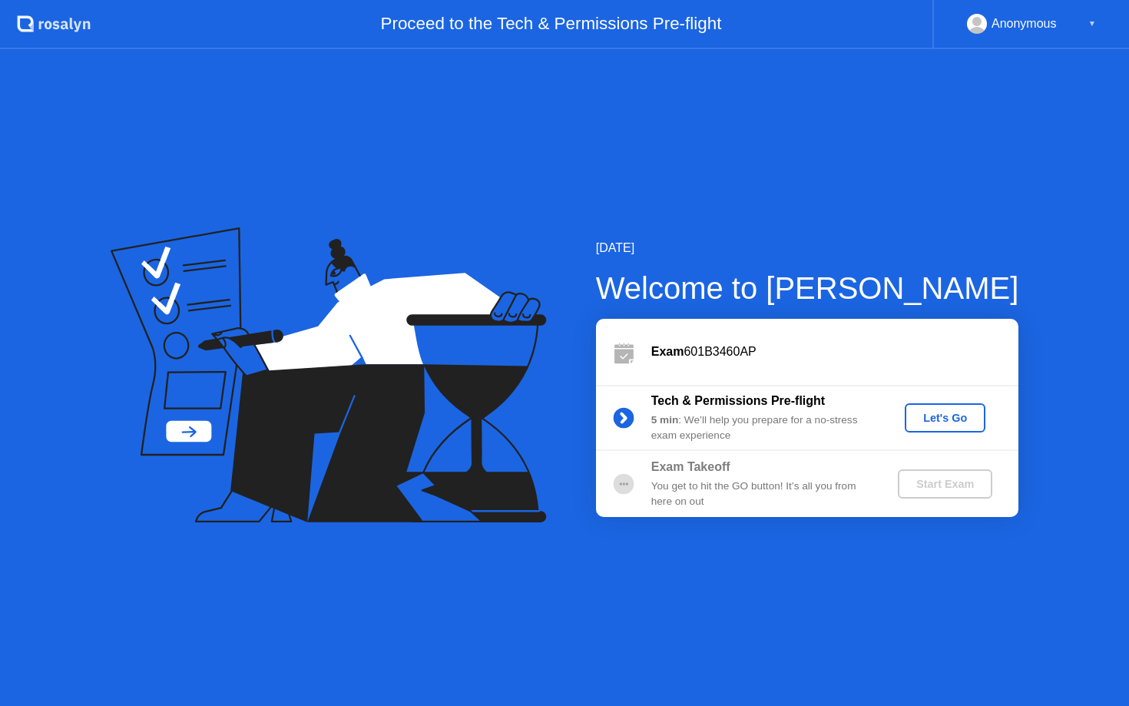
click at [961, 420] on div "Let's Go" at bounding box center [945, 418] width 68 height 12
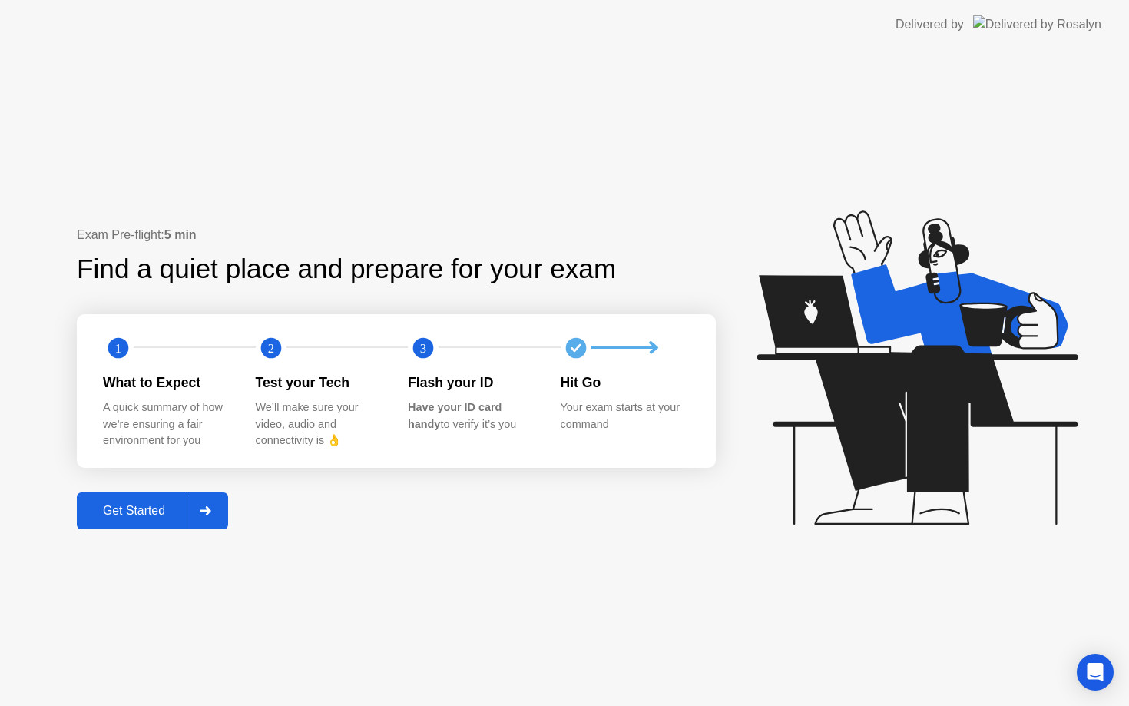
click at [130, 509] on div "Get Started" at bounding box center [133, 511] width 105 height 14
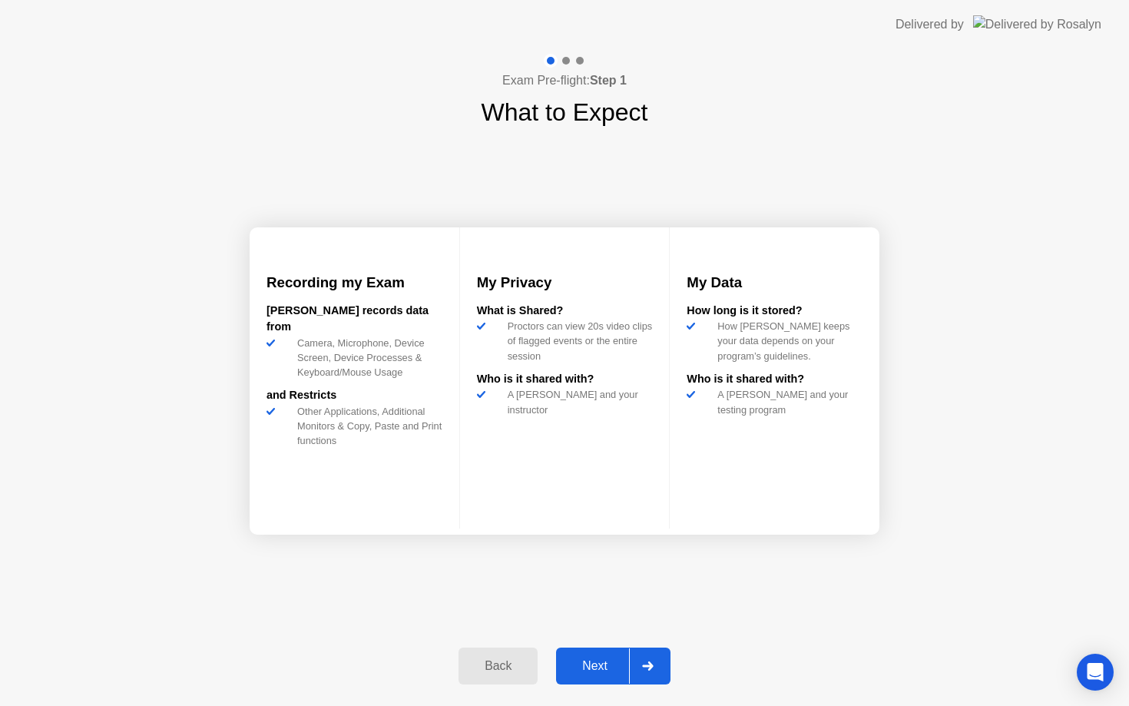
click at [618, 660] on div "Next" at bounding box center [595, 666] width 68 height 14
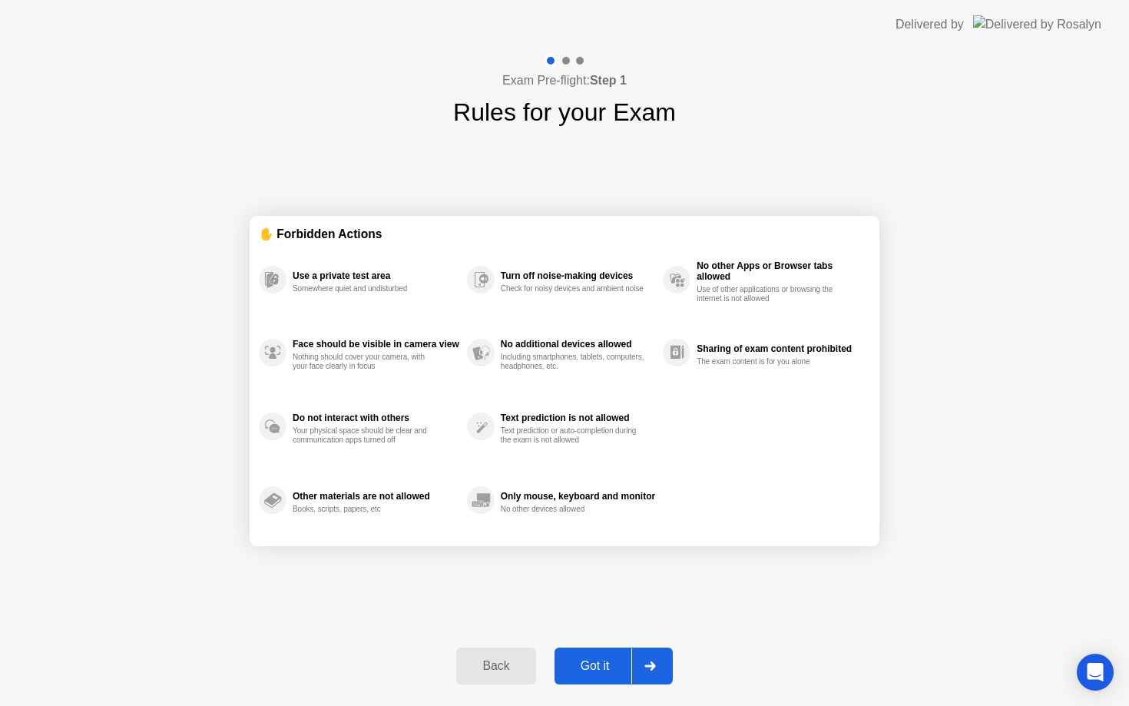
click at [618, 661] on div "Got it" at bounding box center [595, 666] width 72 height 14
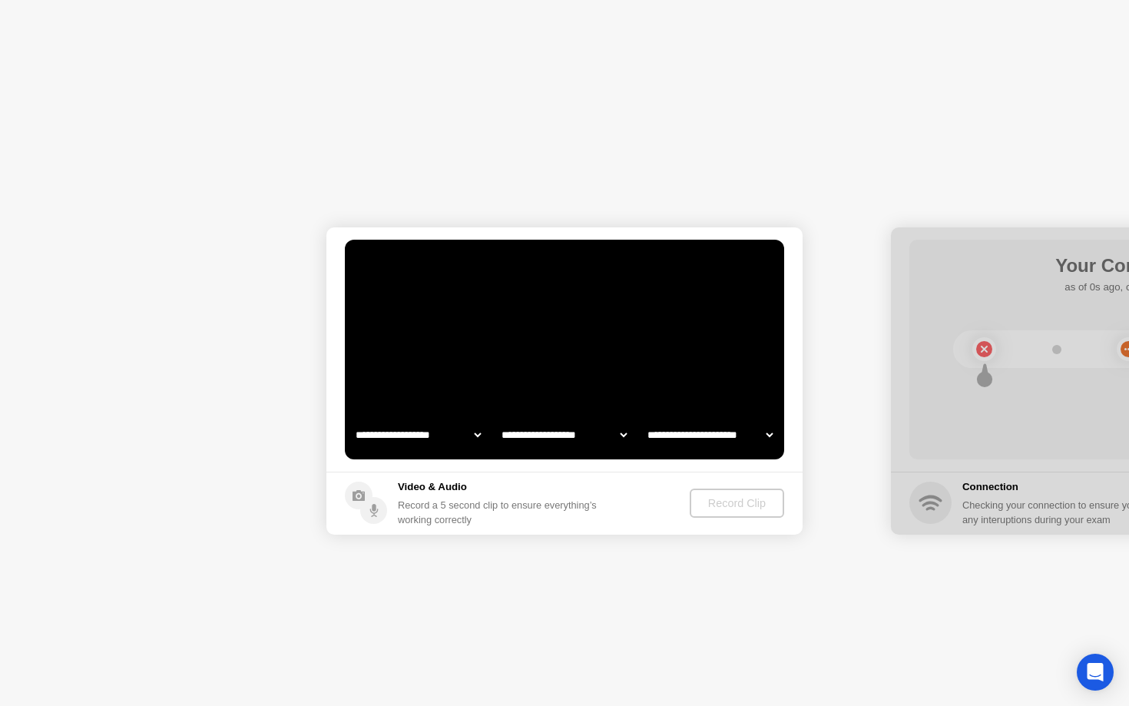
select select "**********"
select select "*******"
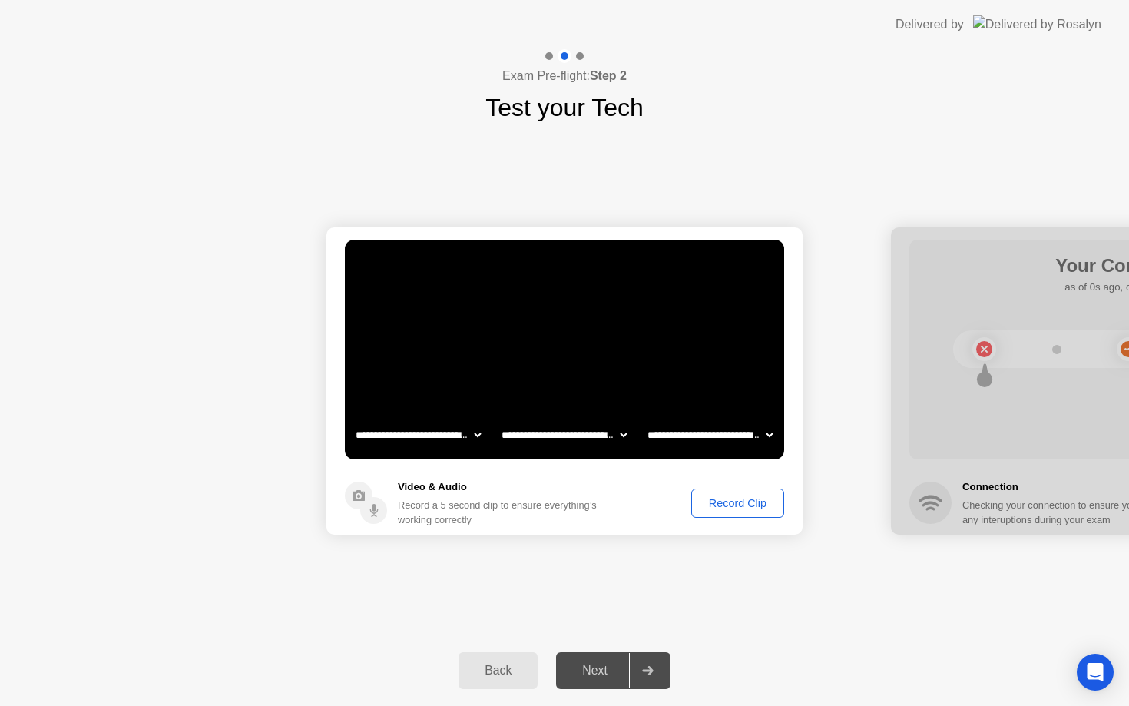
click at [732, 499] on div "Record Clip" at bounding box center [738, 503] width 82 height 12
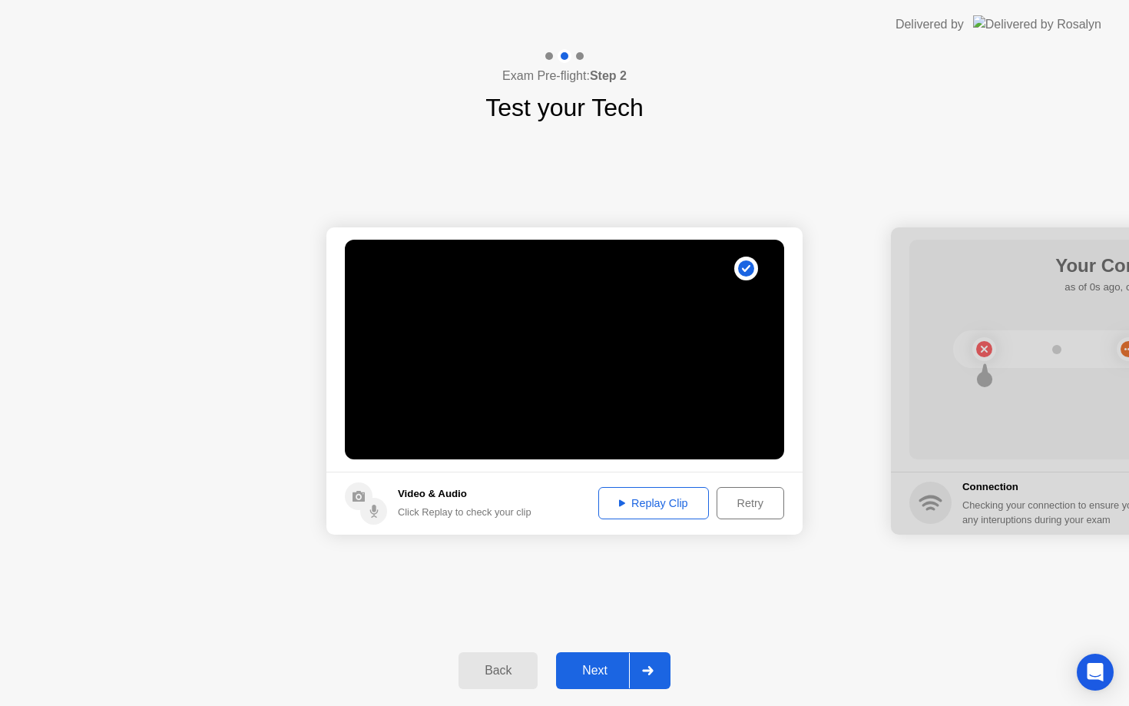
click at [628, 500] on div "Replay Clip" at bounding box center [654, 503] width 100 height 12
click at [602, 671] on div "Next" at bounding box center [595, 671] width 68 height 14
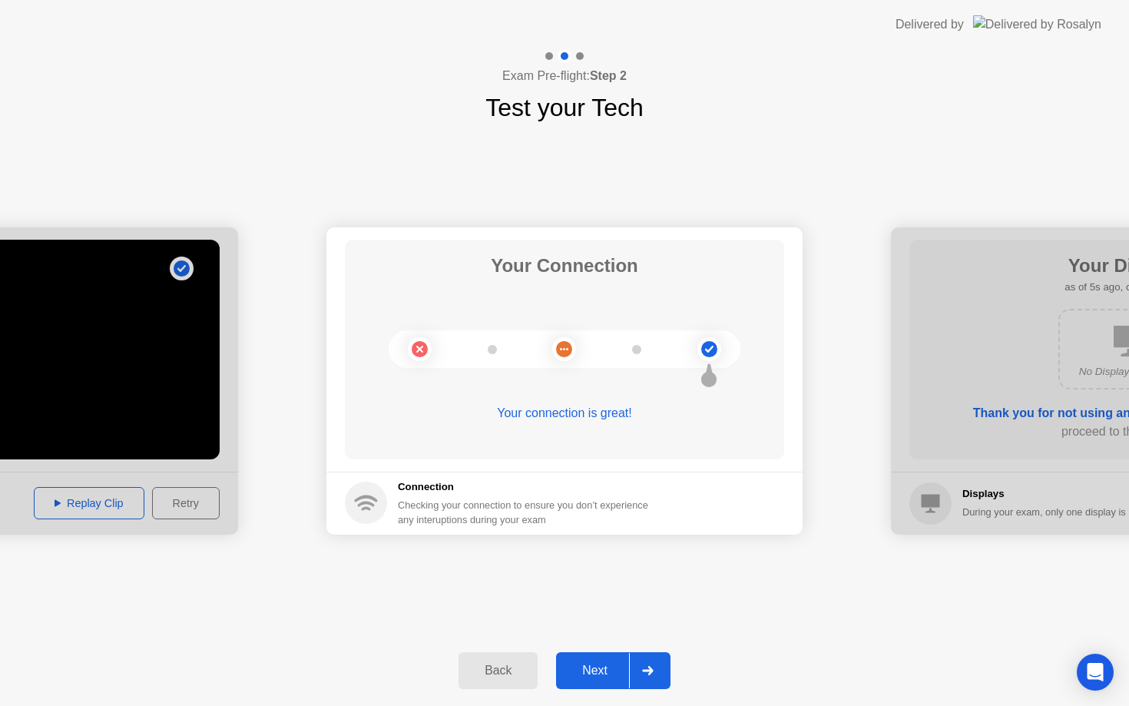
click at [602, 665] on div "Next" at bounding box center [595, 671] width 68 height 14
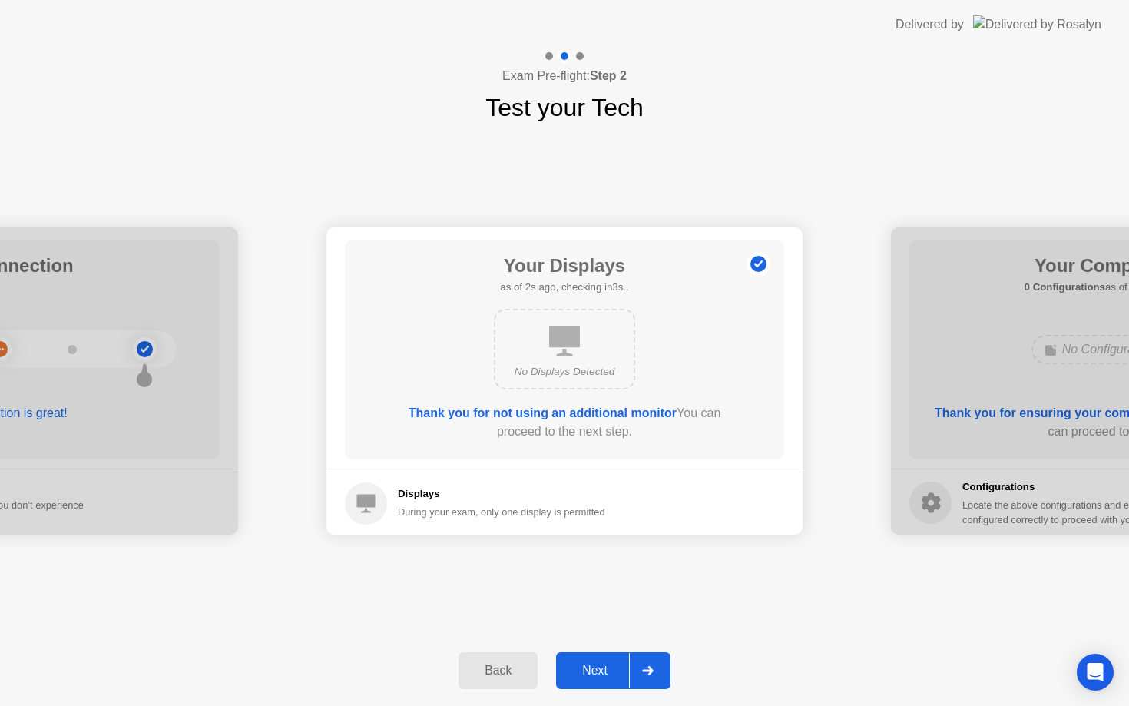
click at [599, 336] on div "No Displays Detected" at bounding box center [564, 349] width 141 height 81
click at [398, 500] on h5 "Displays" at bounding box center [501, 493] width 207 height 15
click at [373, 505] on icon at bounding box center [366, 503] width 18 height 18
click at [409, 496] on h5 "Displays" at bounding box center [501, 493] width 207 height 15
click at [606, 674] on div "Next" at bounding box center [595, 671] width 68 height 14
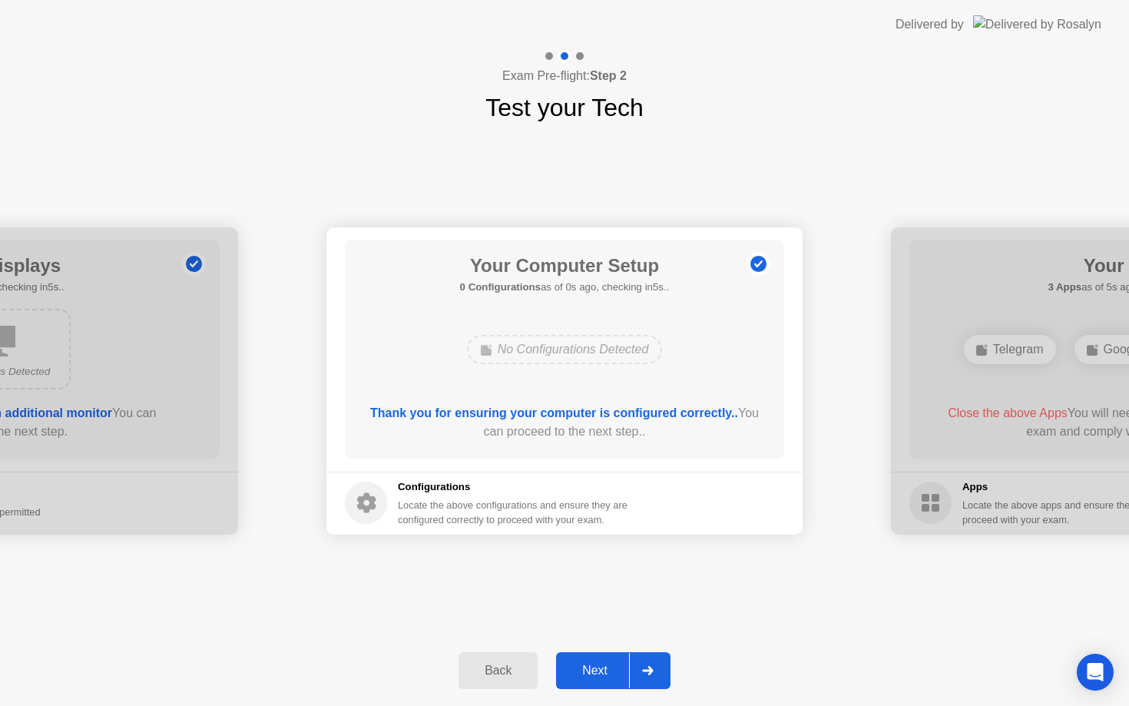
click at [606, 674] on div "Next" at bounding box center [595, 671] width 68 height 14
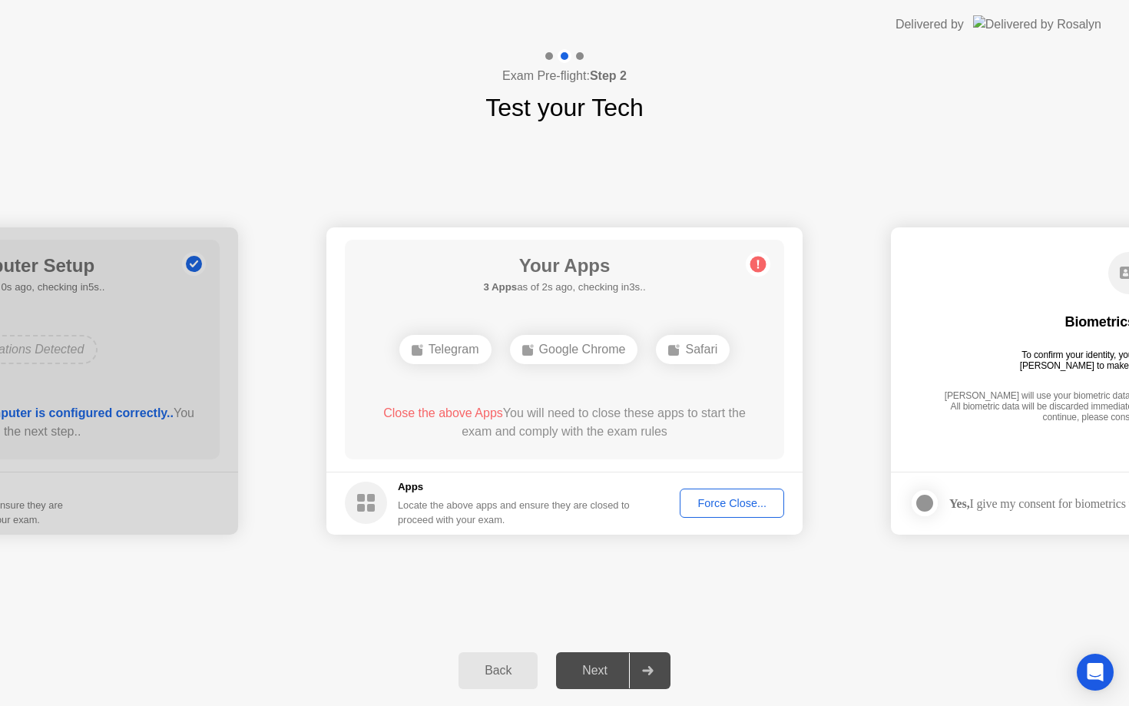
click at [711, 506] on div "Force Close..." at bounding box center [732, 503] width 94 height 12
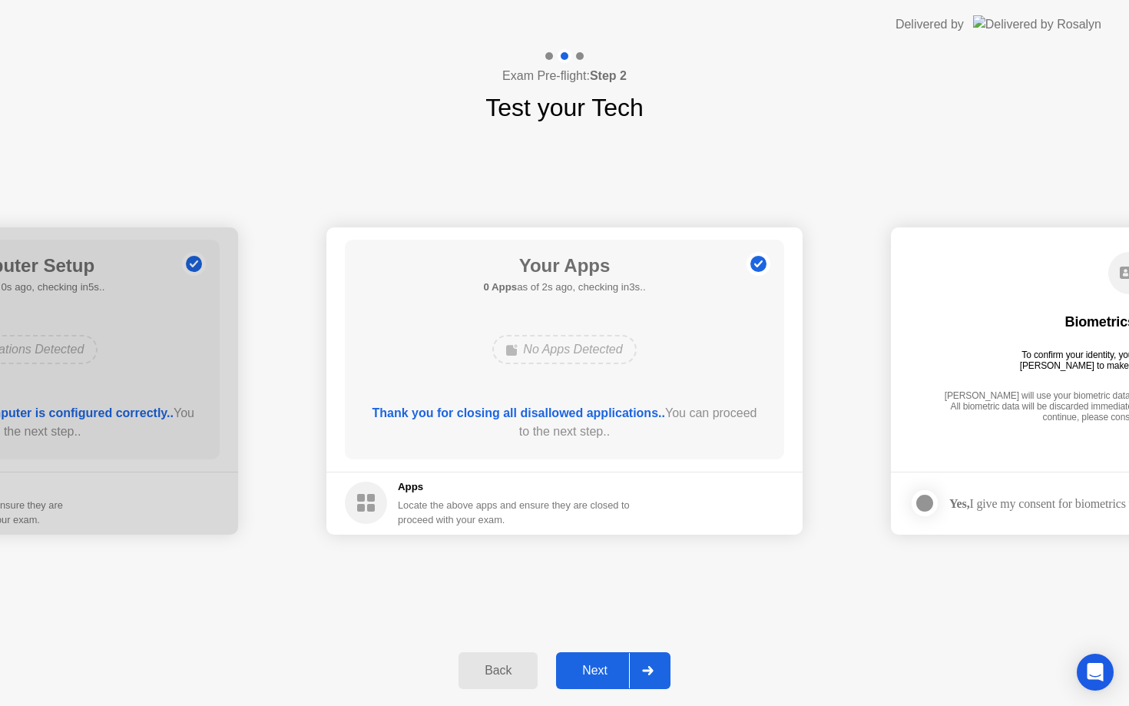
click at [599, 665] on div "Next" at bounding box center [595, 671] width 68 height 14
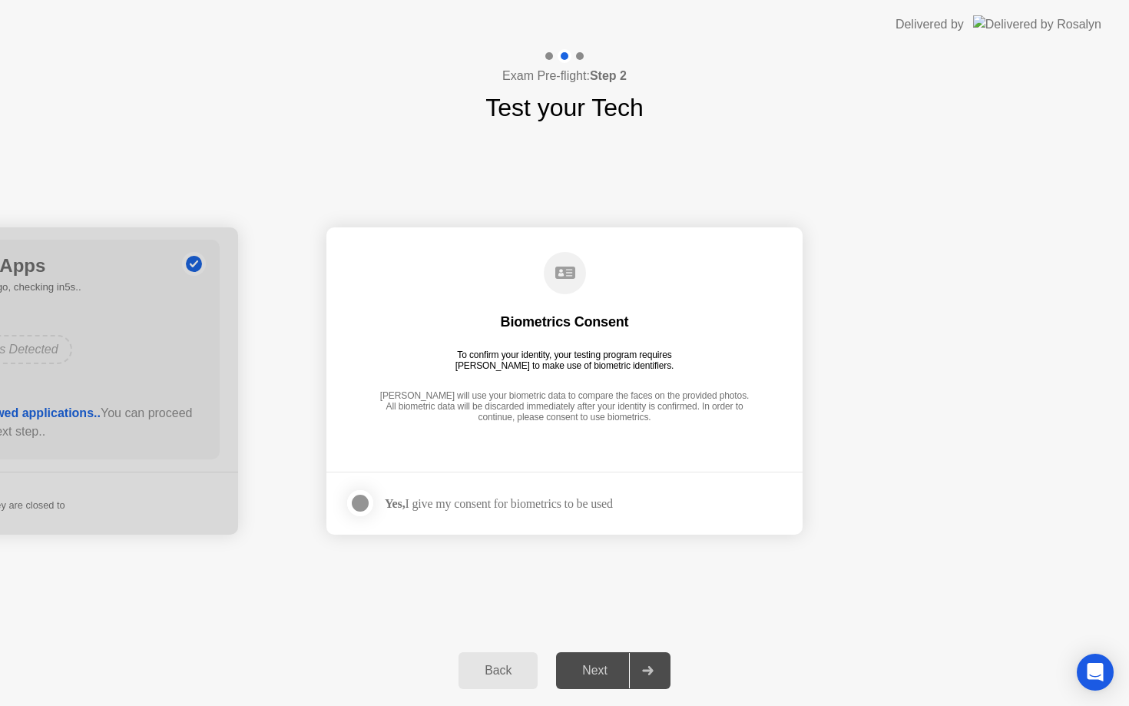
click at [363, 499] on div at bounding box center [360, 503] width 18 height 18
click at [596, 673] on div "Next" at bounding box center [595, 671] width 68 height 14
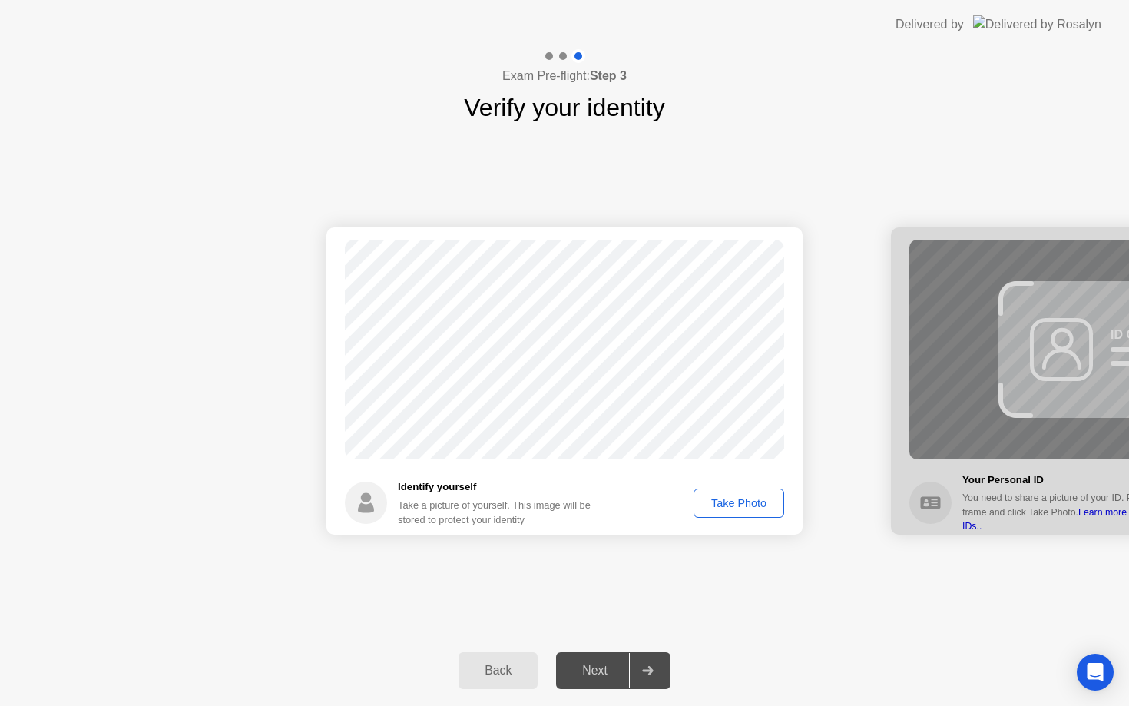
click at [747, 507] on div "Take Photo" at bounding box center [739, 503] width 80 height 12
click at [600, 675] on div "Next" at bounding box center [595, 671] width 68 height 14
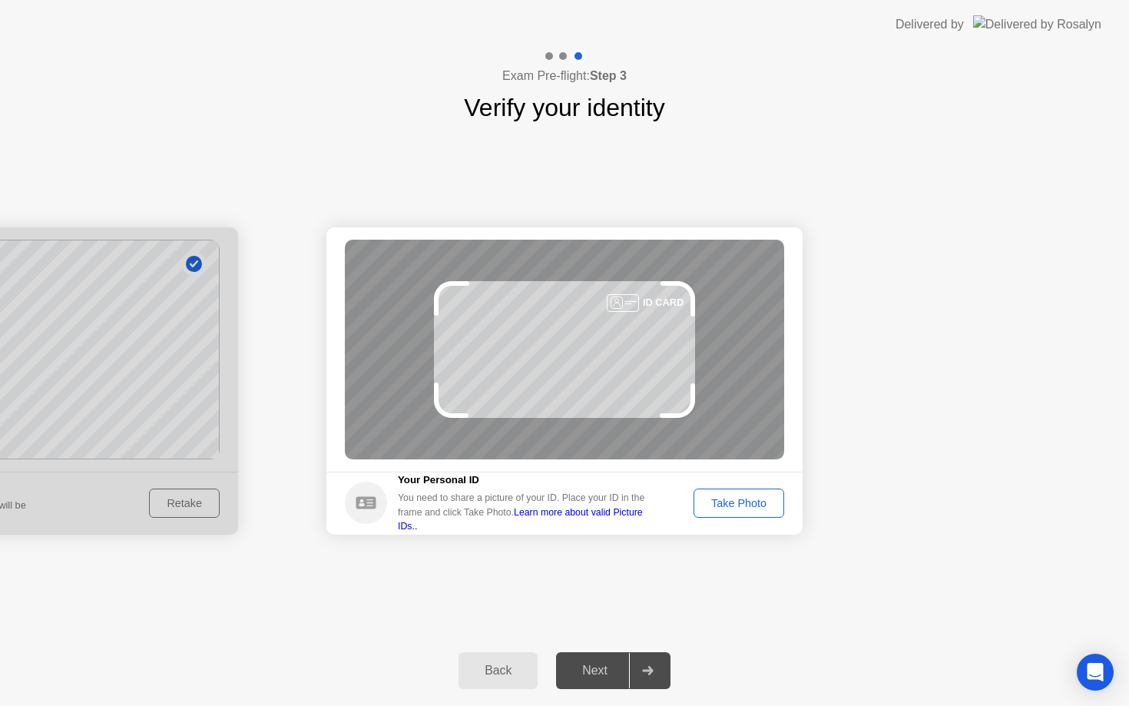
click at [365, 502] on icon at bounding box center [366, 503] width 20 height 12
click at [622, 303] on div at bounding box center [623, 303] width 32 height 18
click at [652, 299] on icon at bounding box center [616, 303] width 77 height 12
click at [377, 500] on circle at bounding box center [366, 503] width 42 height 42
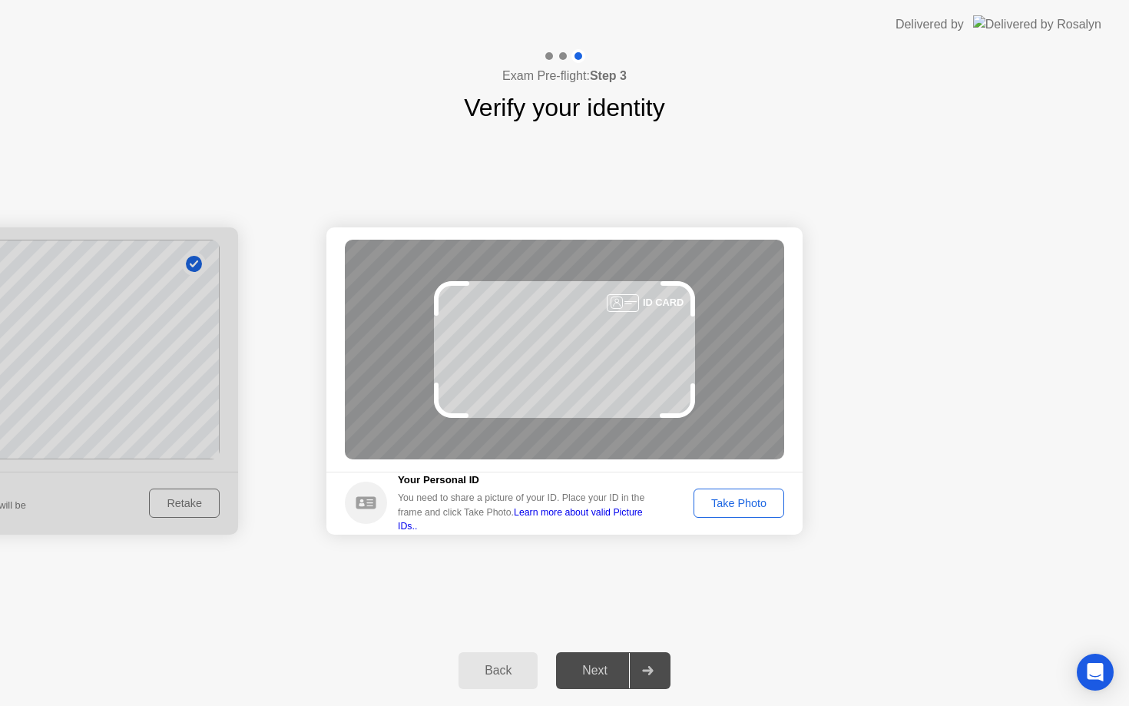
click at [749, 497] on div "Take Photo" at bounding box center [739, 503] width 80 height 12
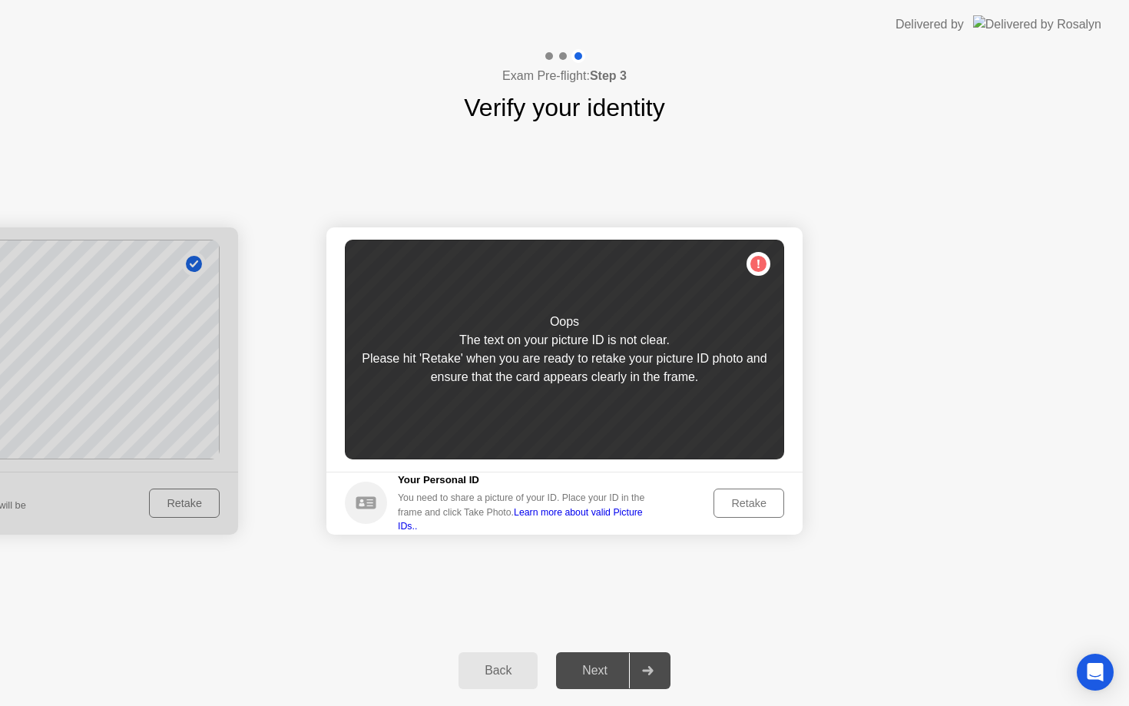
click at [754, 500] on div "Retake" at bounding box center [749, 503] width 60 height 12
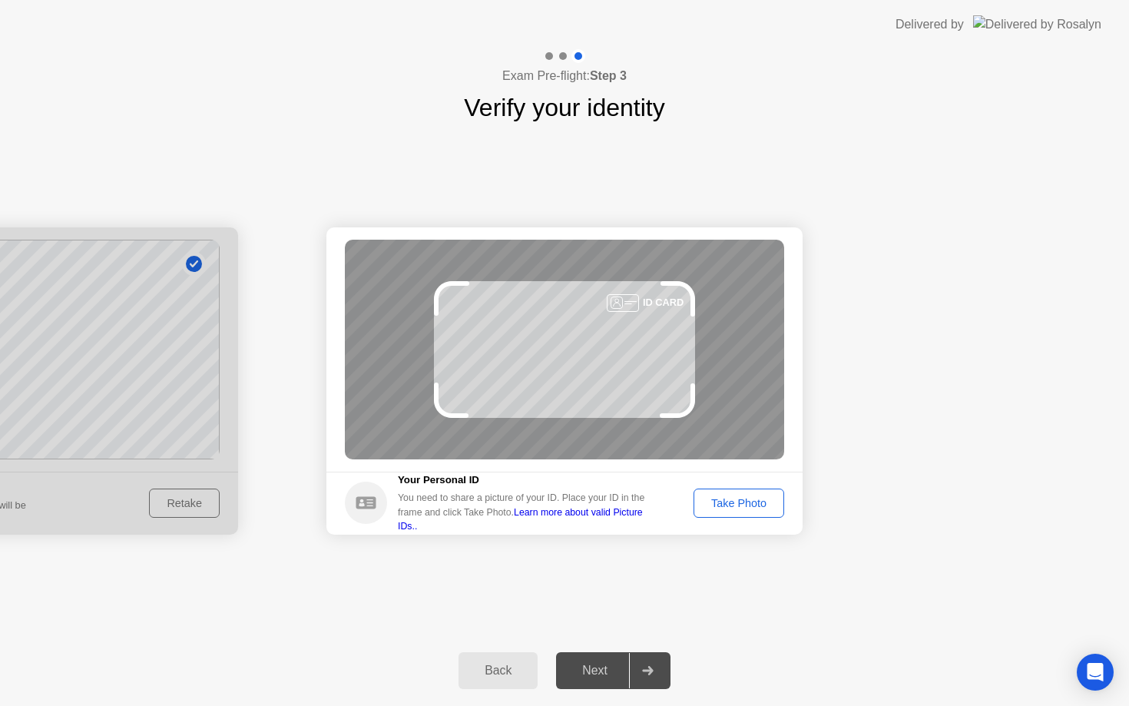
click at [599, 502] on div "You need to share a picture of your ID. Place your ID in the frame and click Ta…" at bounding box center [527, 512] width 258 height 42
click at [612, 310] on div at bounding box center [623, 303] width 32 height 18
click at [637, 303] on div at bounding box center [623, 303] width 32 height 18
click at [728, 502] on div "Take Photo" at bounding box center [739, 503] width 80 height 12
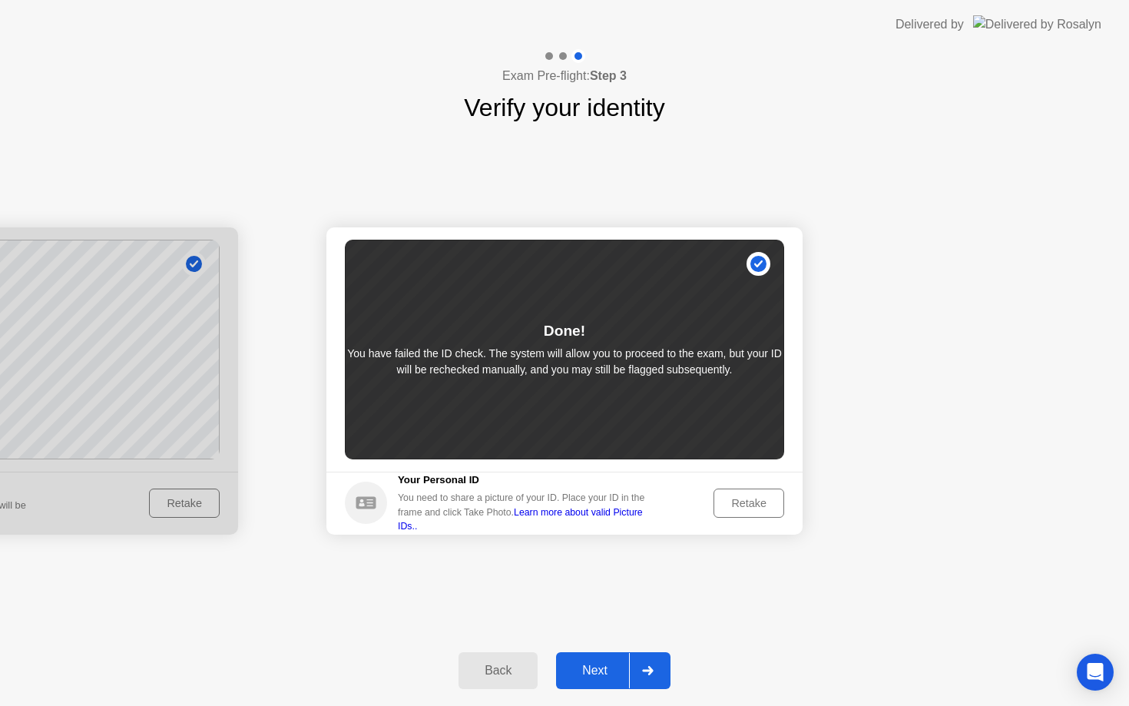
click at [729, 503] on div "Retake" at bounding box center [749, 503] width 60 height 12
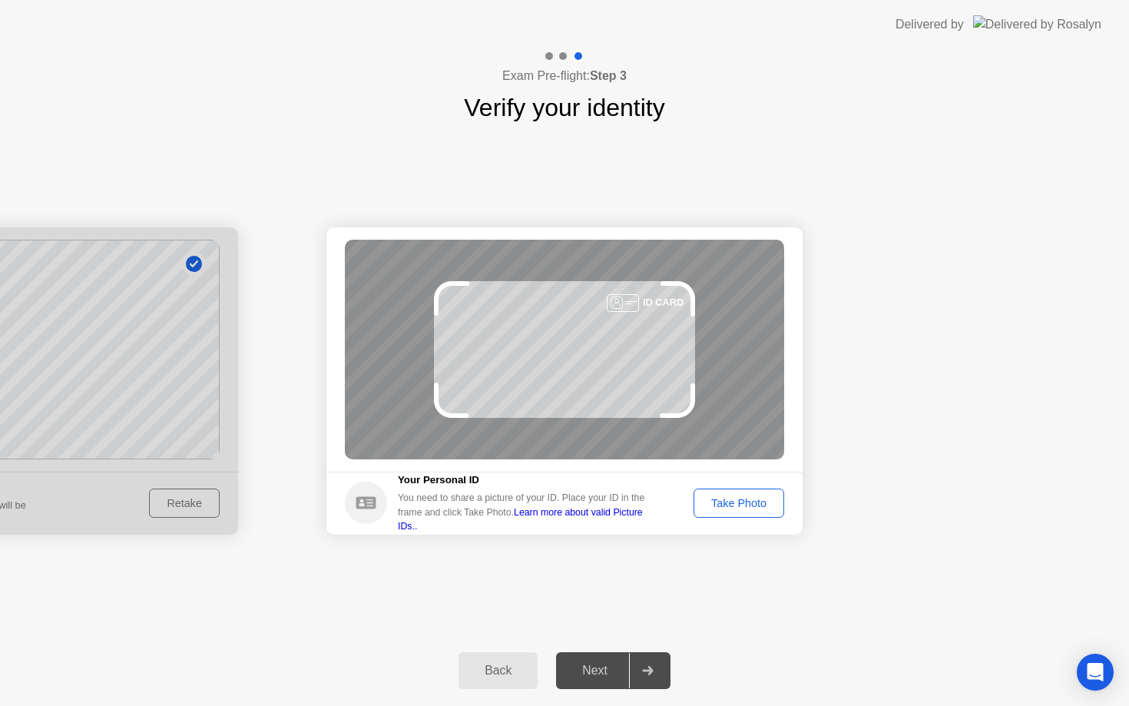
click at [728, 503] on div "Take Photo" at bounding box center [739, 503] width 80 height 12
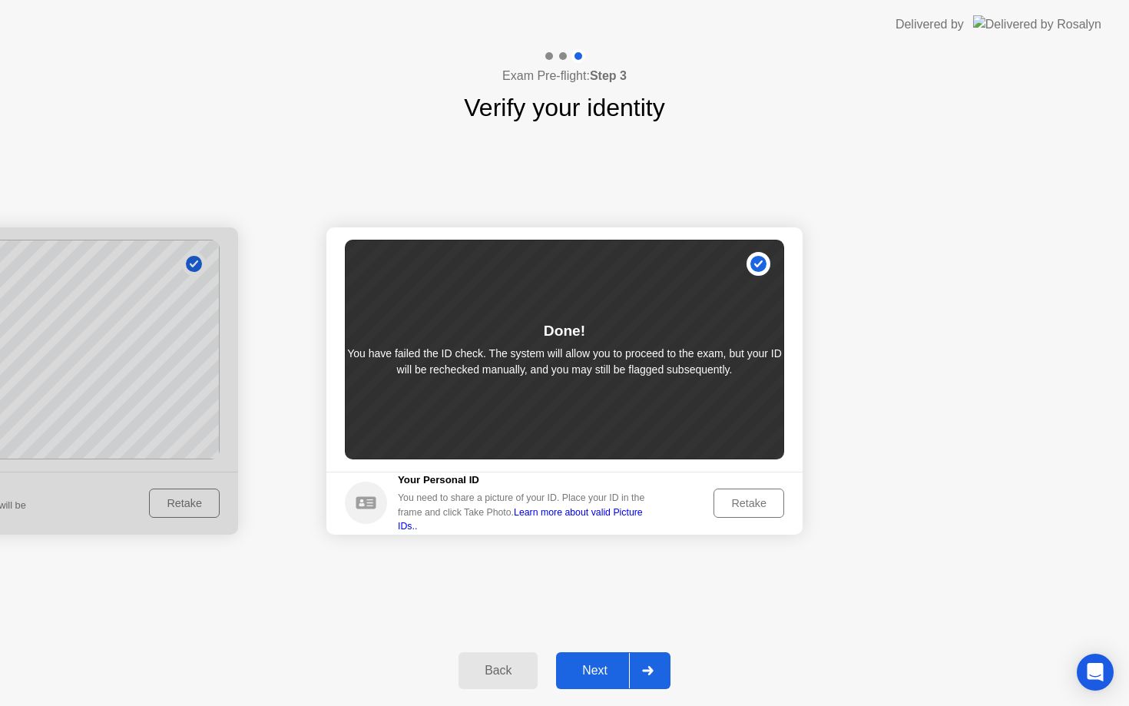
click at [750, 509] on div "Retake" at bounding box center [749, 503] width 60 height 12
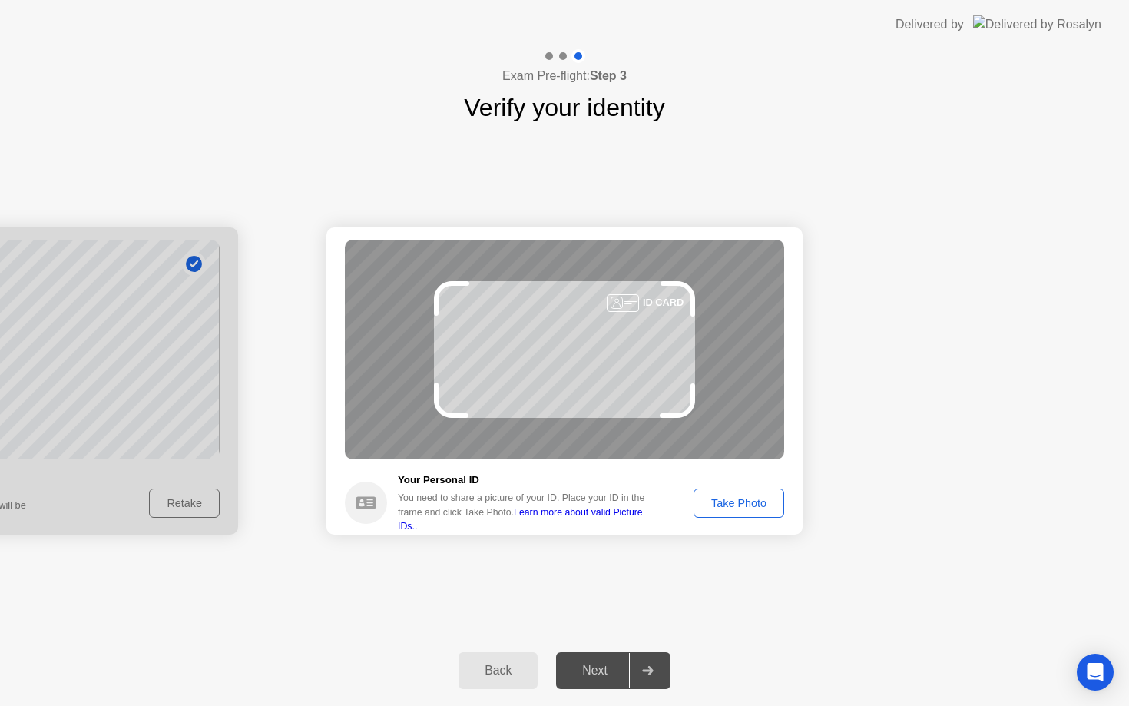
click at [756, 499] on div "Take Photo" at bounding box center [739, 503] width 80 height 12
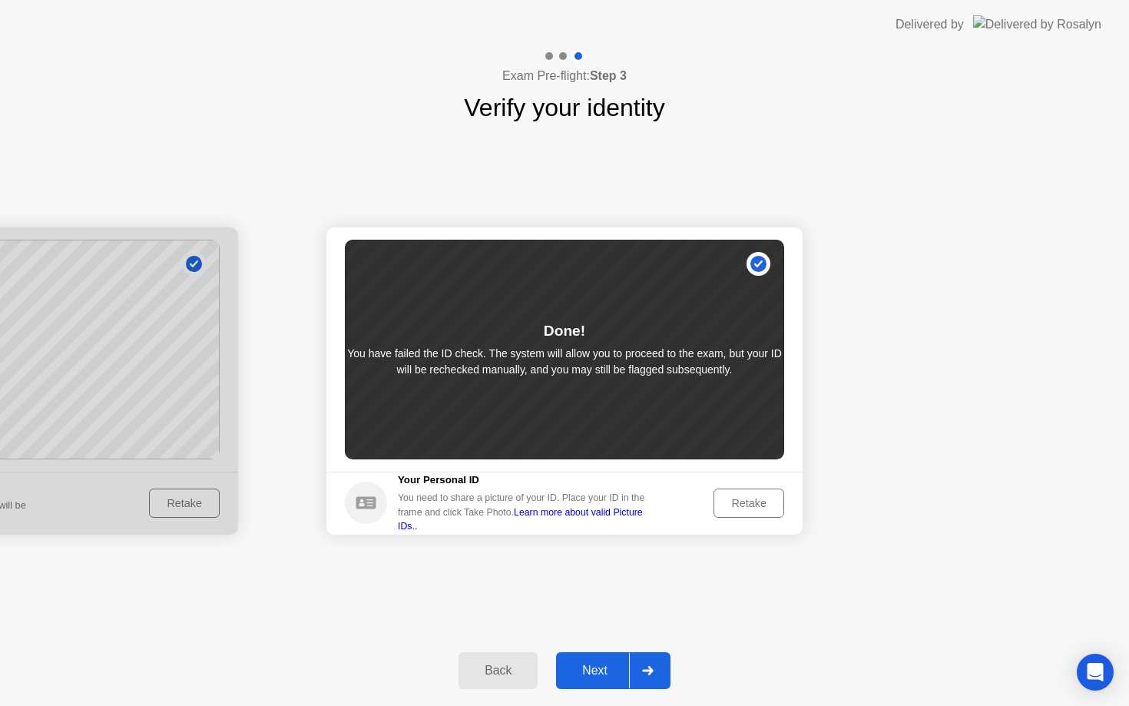
click at [757, 499] on div "Retake" at bounding box center [749, 503] width 60 height 12
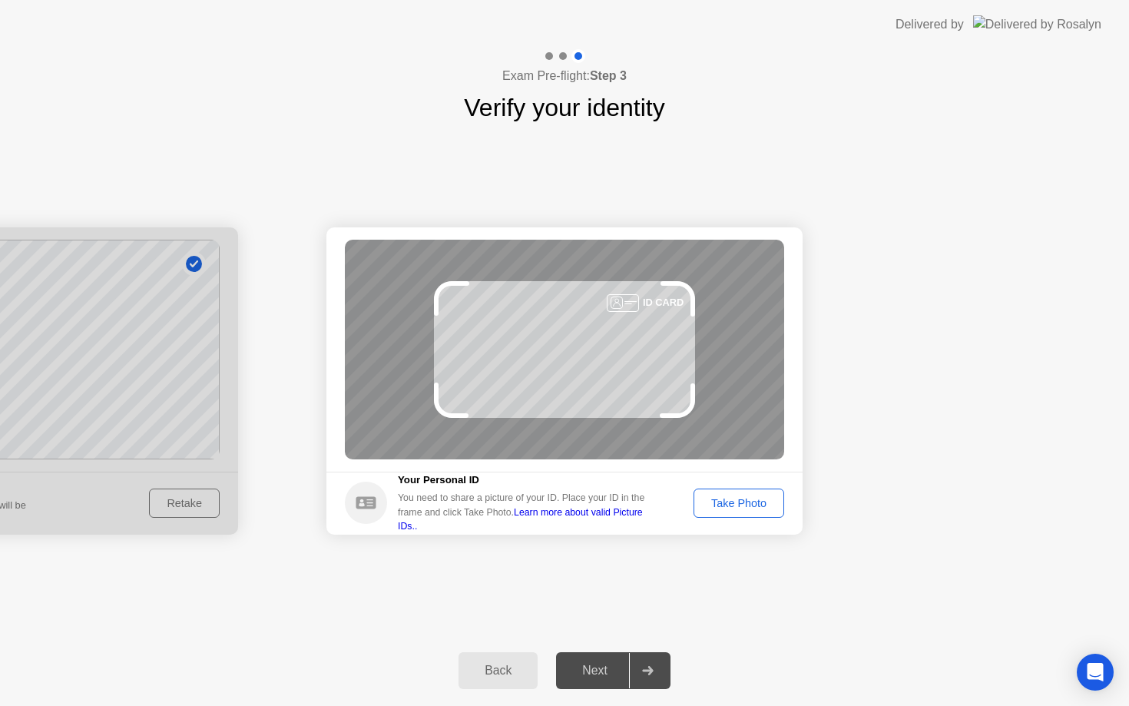
click at [757, 499] on div "Take Photo" at bounding box center [739, 503] width 80 height 12
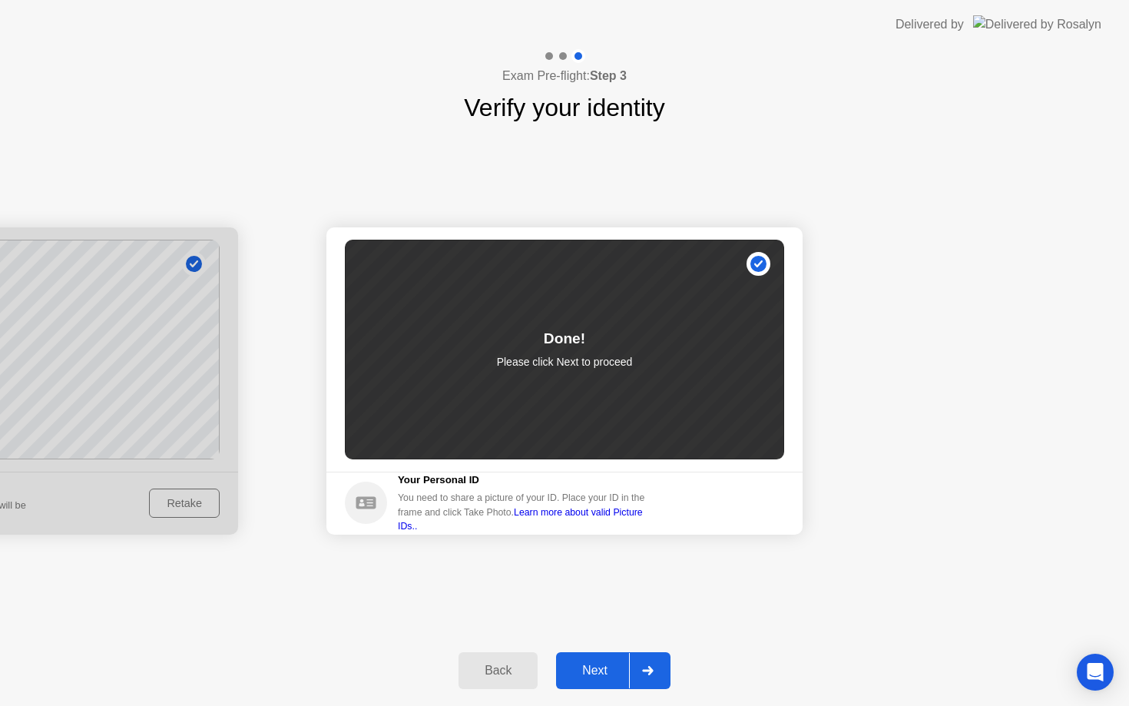
click at [605, 668] on div "Next" at bounding box center [595, 671] width 68 height 14
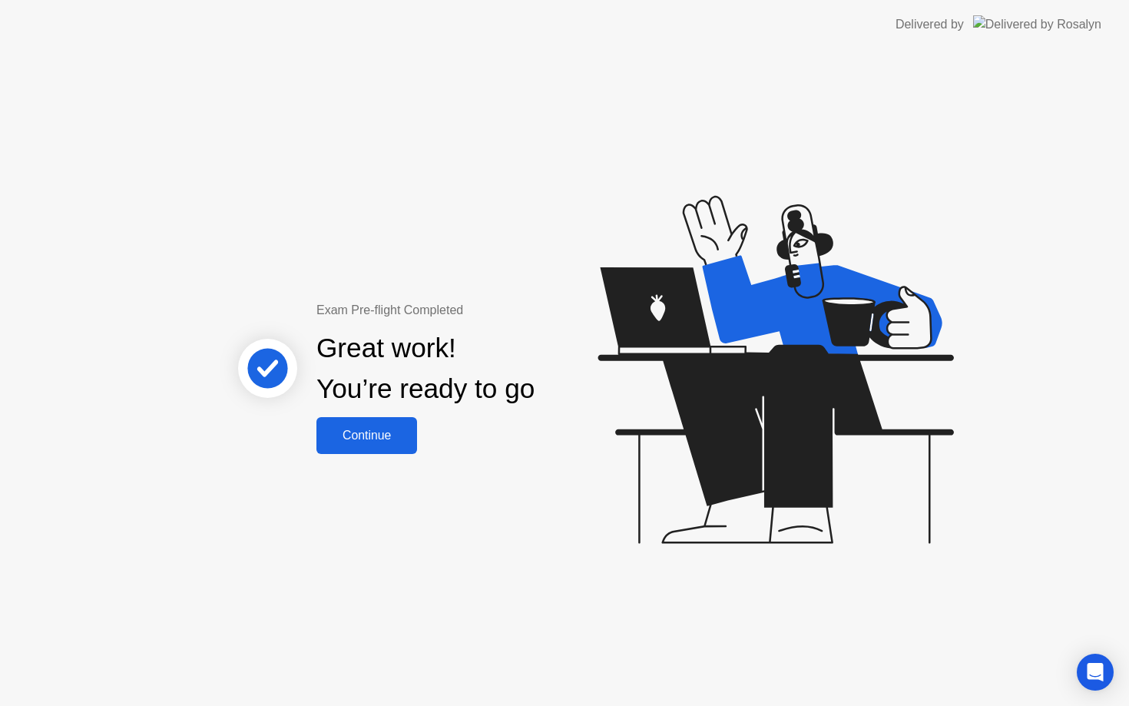
click at [382, 443] on div "Continue" at bounding box center [366, 436] width 91 height 14
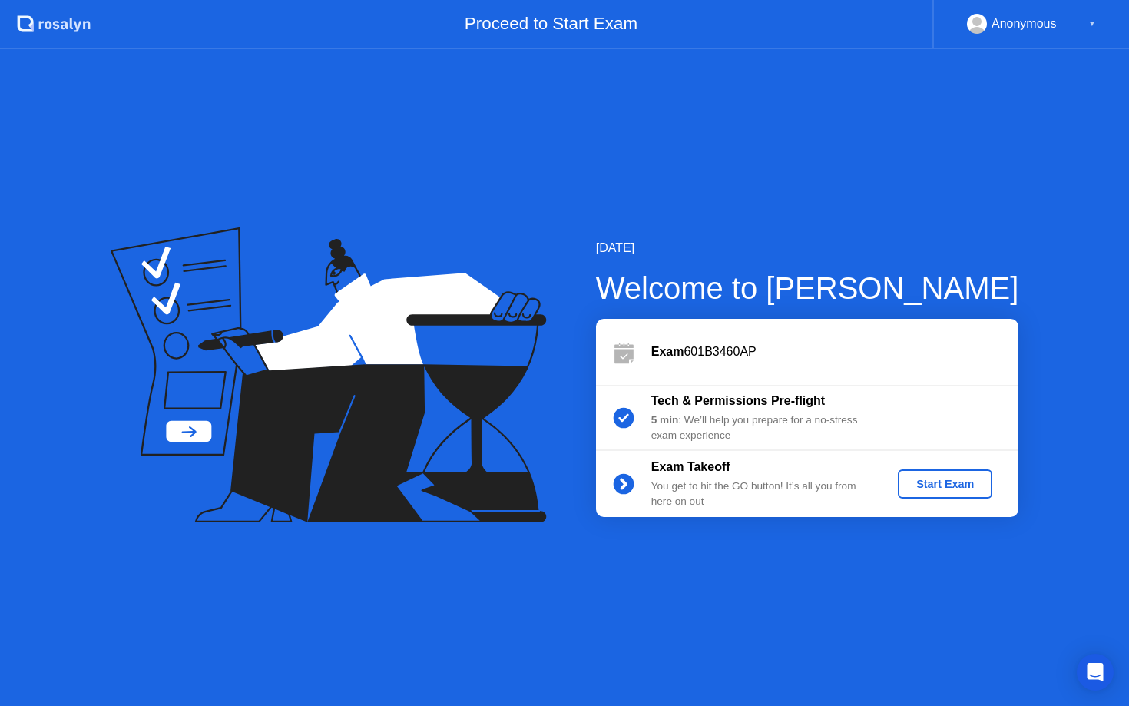
click at [943, 478] on div "Start Exam" at bounding box center [945, 484] width 82 height 12
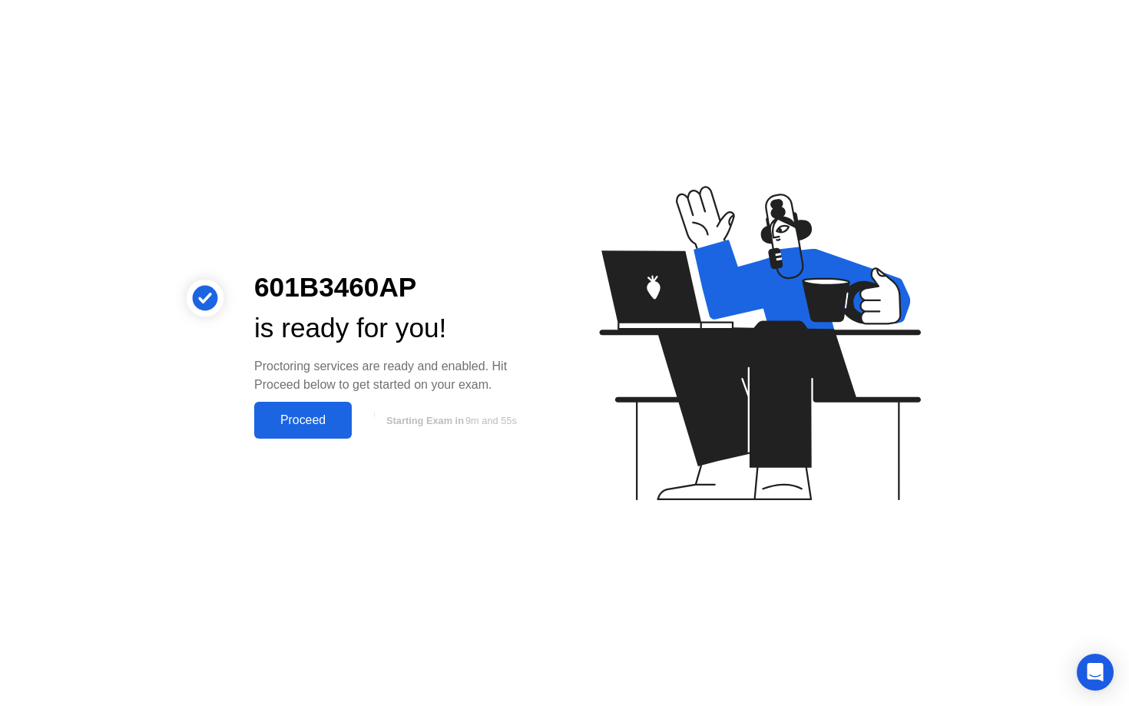
click at [320, 422] on div "Proceed" at bounding box center [303, 420] width 88 height 14
